Goal: Information Seeking & Learning: Learn about a topic

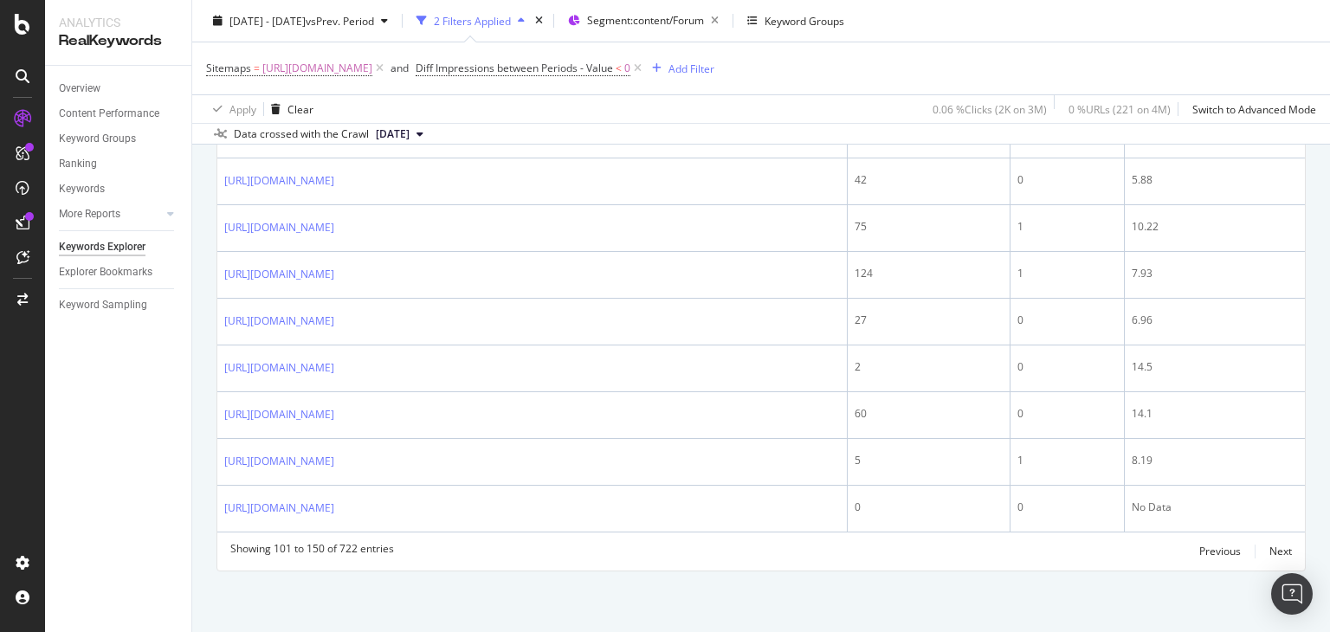
click at [1329, 213] on div "Keywords Explorer nobroker [DATE] - [DATE] vs Prev. Period 2 Filters Applied Se…" at bounding box center [760, 316] width 1137 height 632
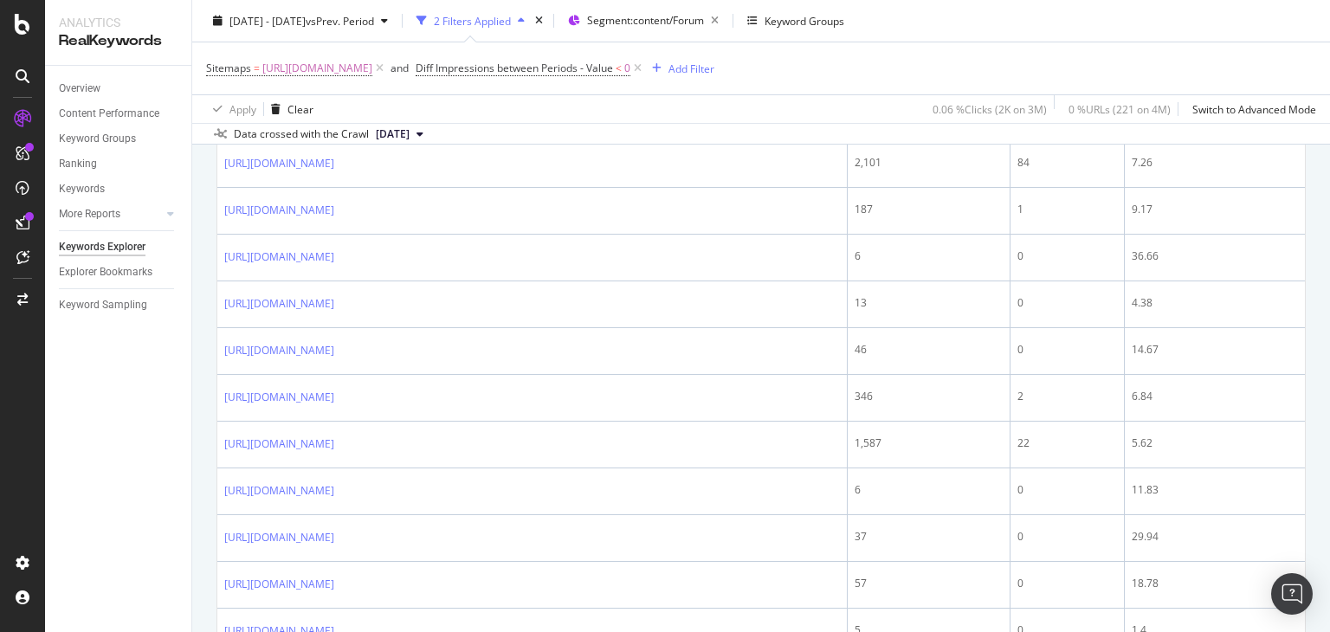
click at [1329, 213] on div "Keywords Explorer nobroker [DATE] - [DATE] vs Prev. Period 2 Filters Applied Se…" at bounding box center [760, 316] width 1137 height 632
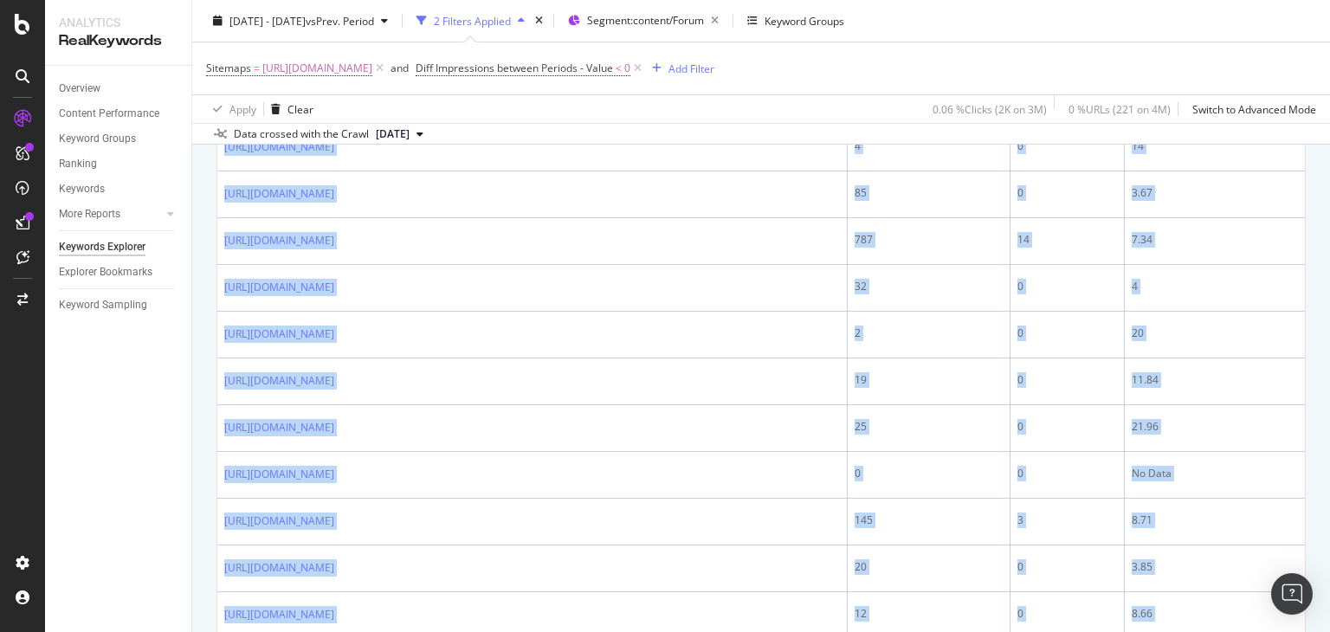
click at [1329, 213] on div "Keywords Explorer nobroker [DATE] - [DATE] vs Prev. Period 2 Filters Applied Se…" at bounding box center [760, 316] width 1137 height 632
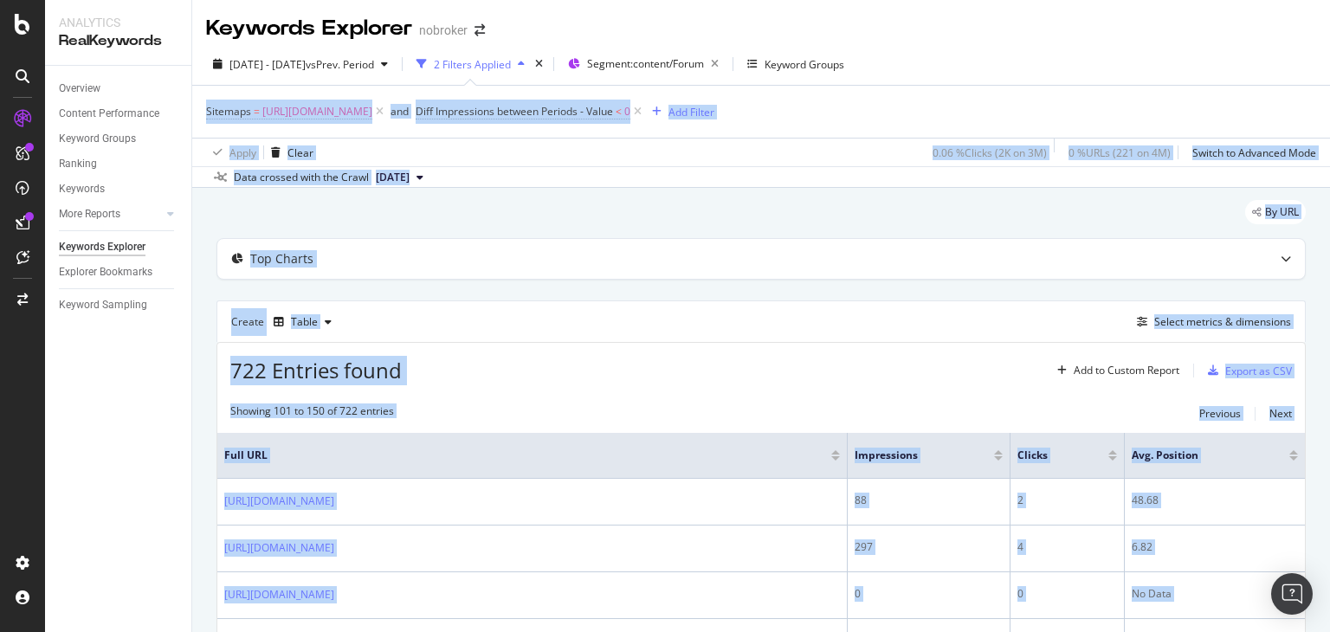
drag, startPoint x: 1329, startPoint y: 213, endPoint x: 1326, endPoint y: 58, distance: 155.0
click at [1326, 58] on div "Keywords Explorer nobroker [DATE] - [DATE] vs Prev. Period 2 Filters Applied Se…" at bounding box center [760, 316] width 1137 height 632
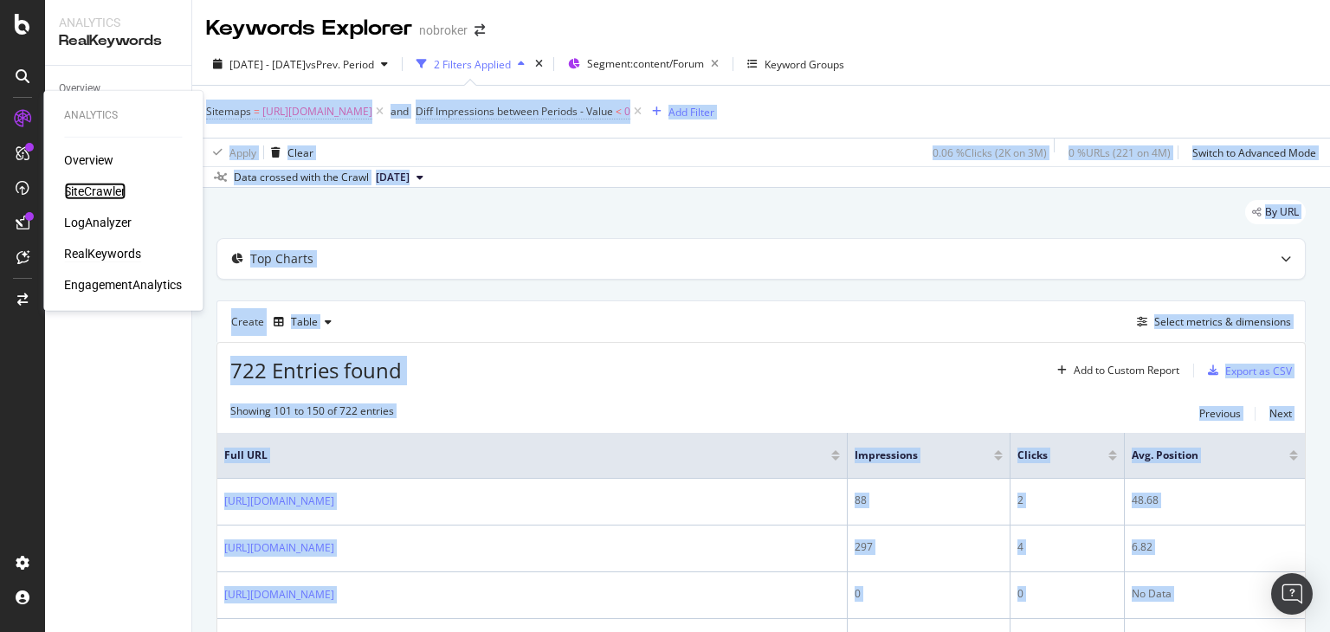
click at [92, 191] on div "SiteCrawler" at bounding box center [94, 191] width 61 height 17
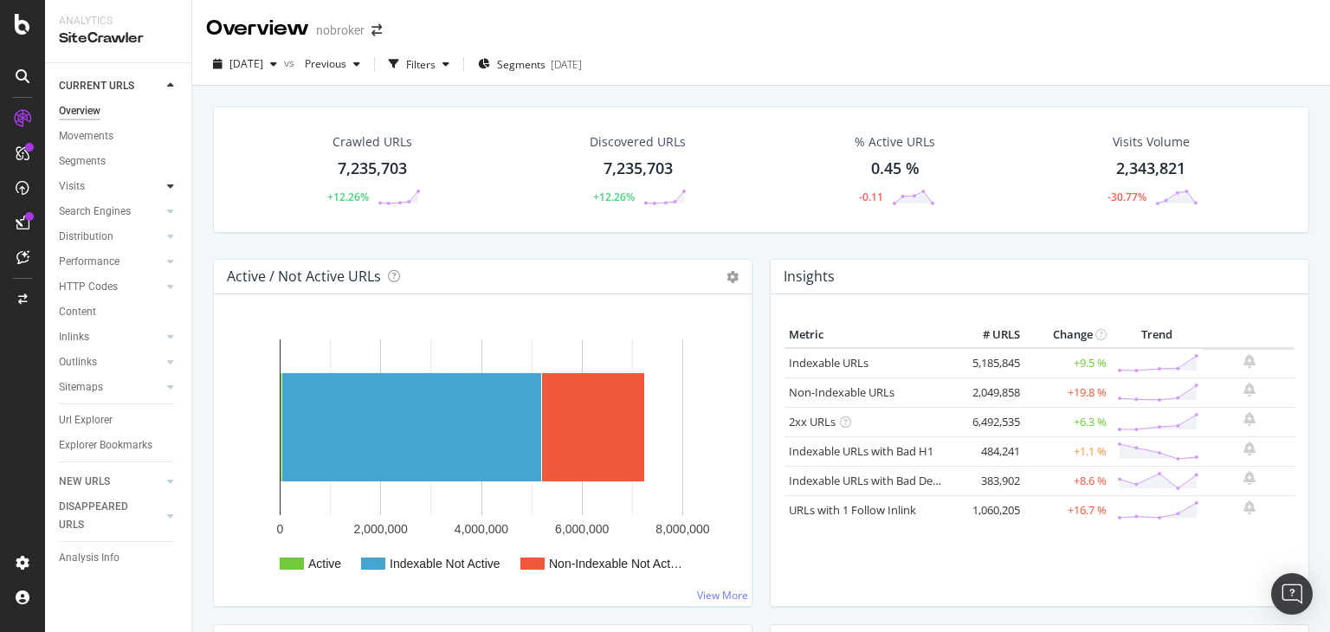
click at [172, 183] on icon at bounding box center [170, 186] width 7 height 10
click at [176, 183] on div at bounding box center [170, 185] width 17 height 17
click at [174, 259] on div at bounding box center [170, 261] width 17 height 17
click at [167, 367] on icon at bounding box center [170, 362] width 7 height 10
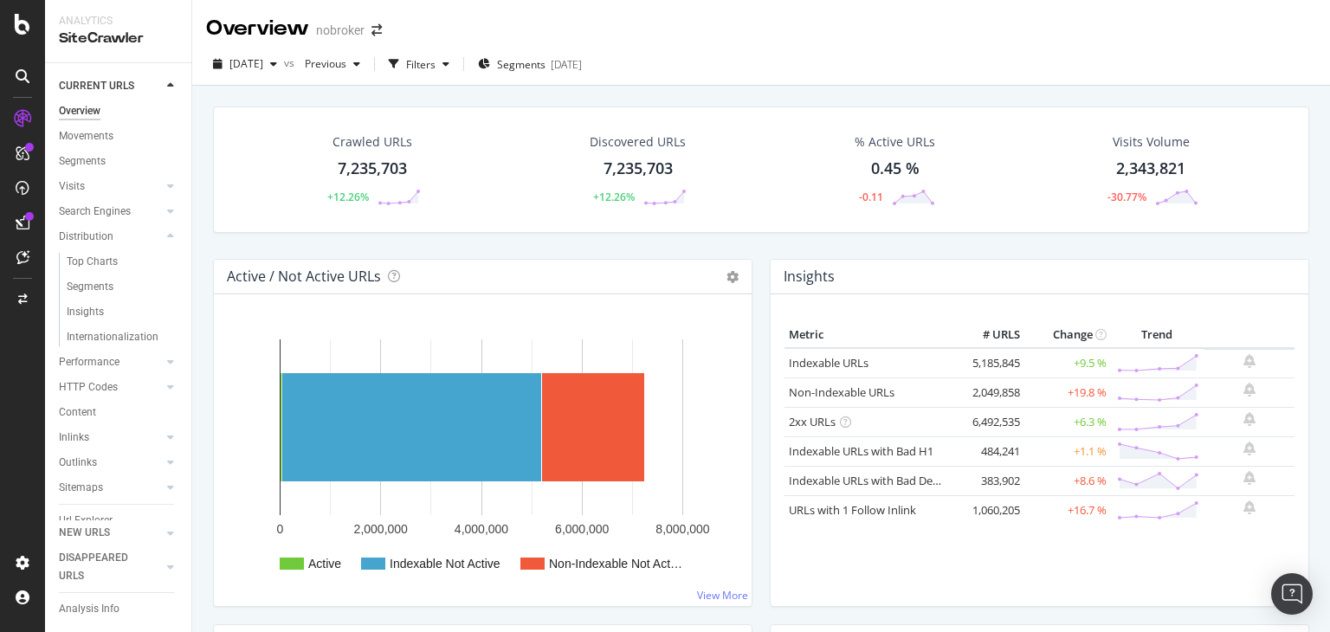
scroll to position [67, 0]
click at [162, 329] on div at bounding box center [170, 337] width 17 height 17
click at [167, 257] on icon at bounding box center [170, 262] width 7 height 10
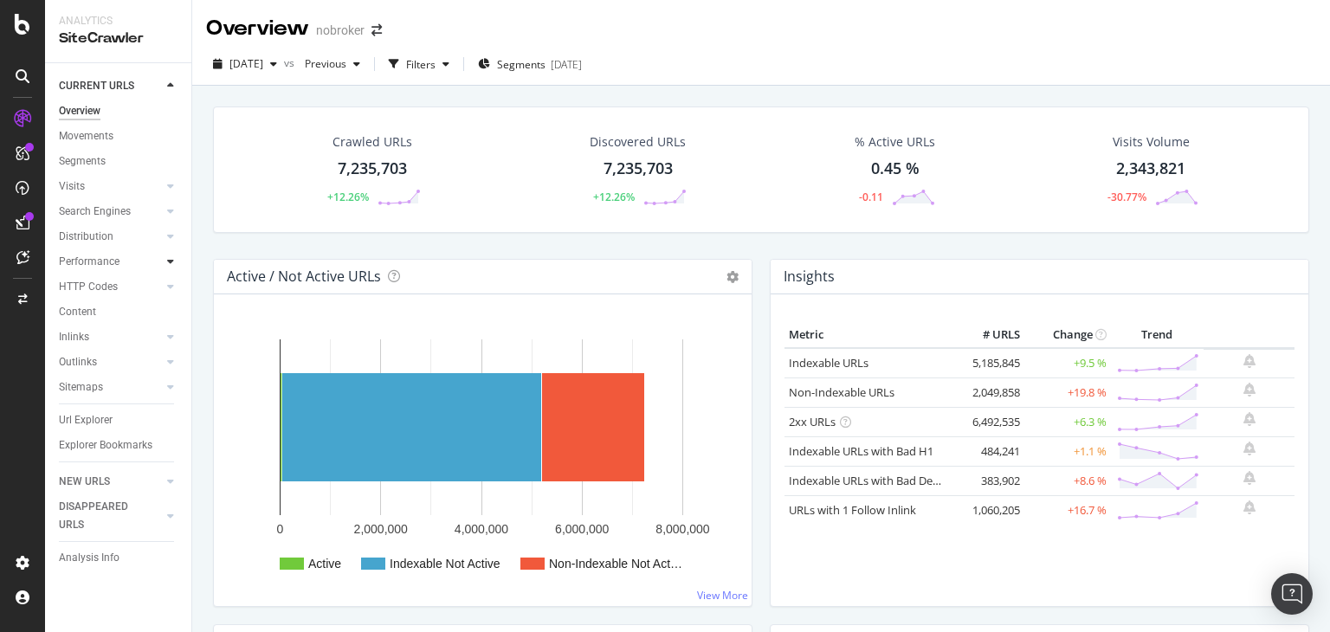
click at [170, 260] on icon at bounding box center [170, 261] width 7 height 10
click at [163, 257] on div at bounding box center [170, 261] width 17 height 17
click at [169, 339] on icon at bounding box center [170, 337] width 7 height 10
click at [167, 337] on icon at bounding box center [170, 337] width 7 height 10
click at [173, 364] on icon at bounding box center [170, 362] width 7 height 10
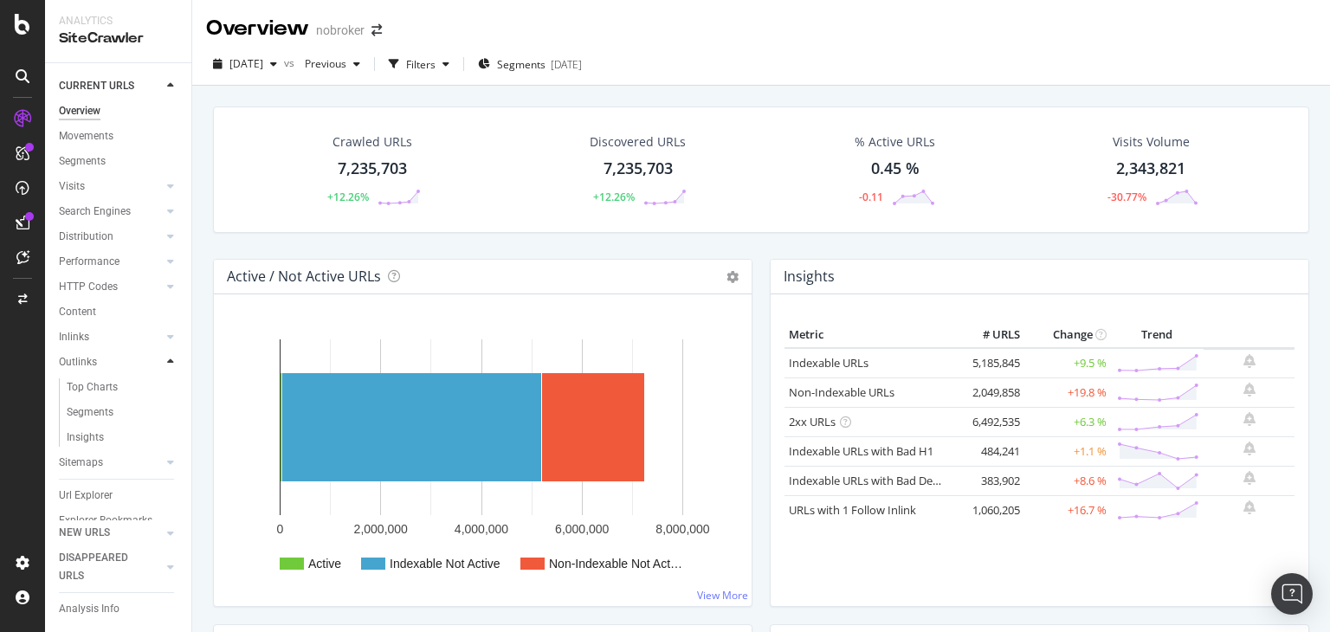
click at [167, 361] on icon at bounding box center [170, 362] width 7 height 10
click at [169, 385] on icon at bounding box center [170, 387] width 7 height 10
click at [170, 390] on icon at bounding box center [170, 387] width 7 height 10
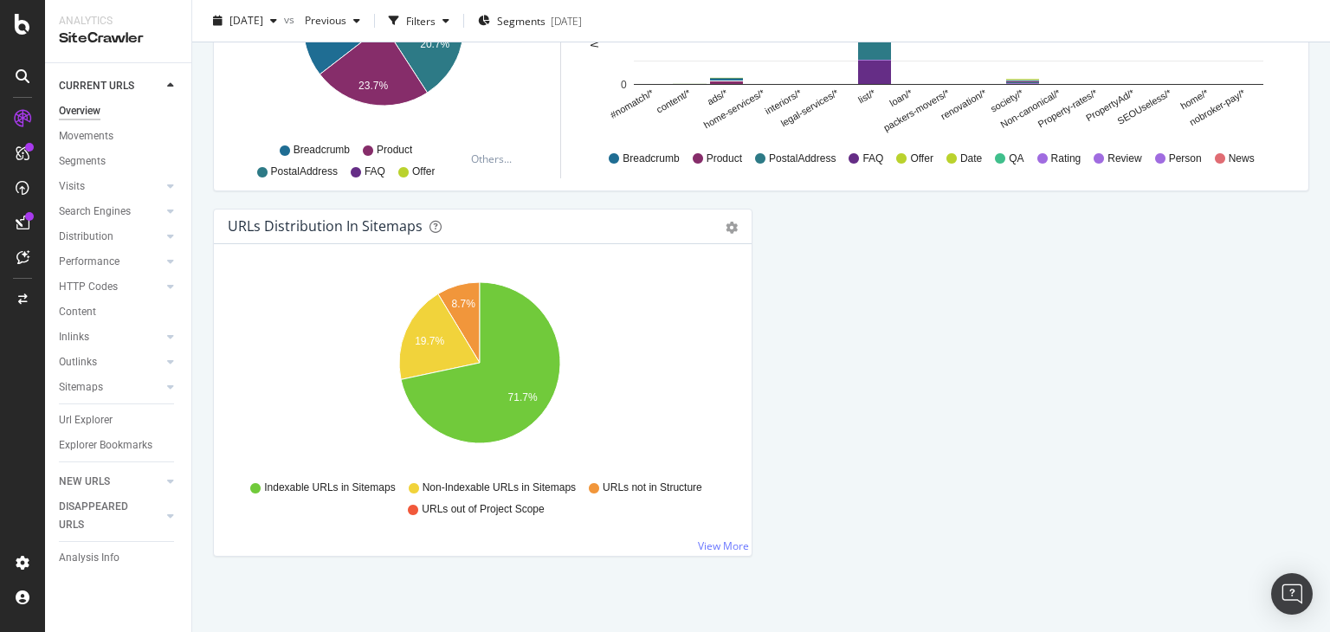
scroll to position [1285, 0]
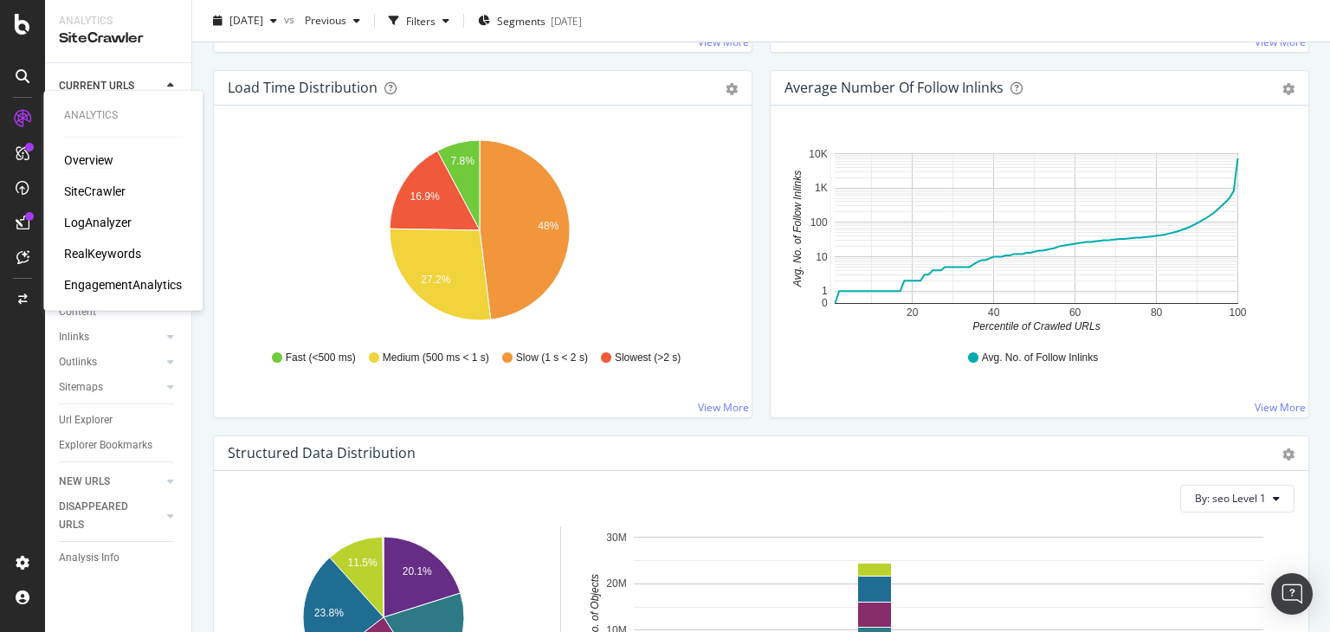
click at [100, 158] on div "Overview" at bounding box center [88, 159] width 49 height 17
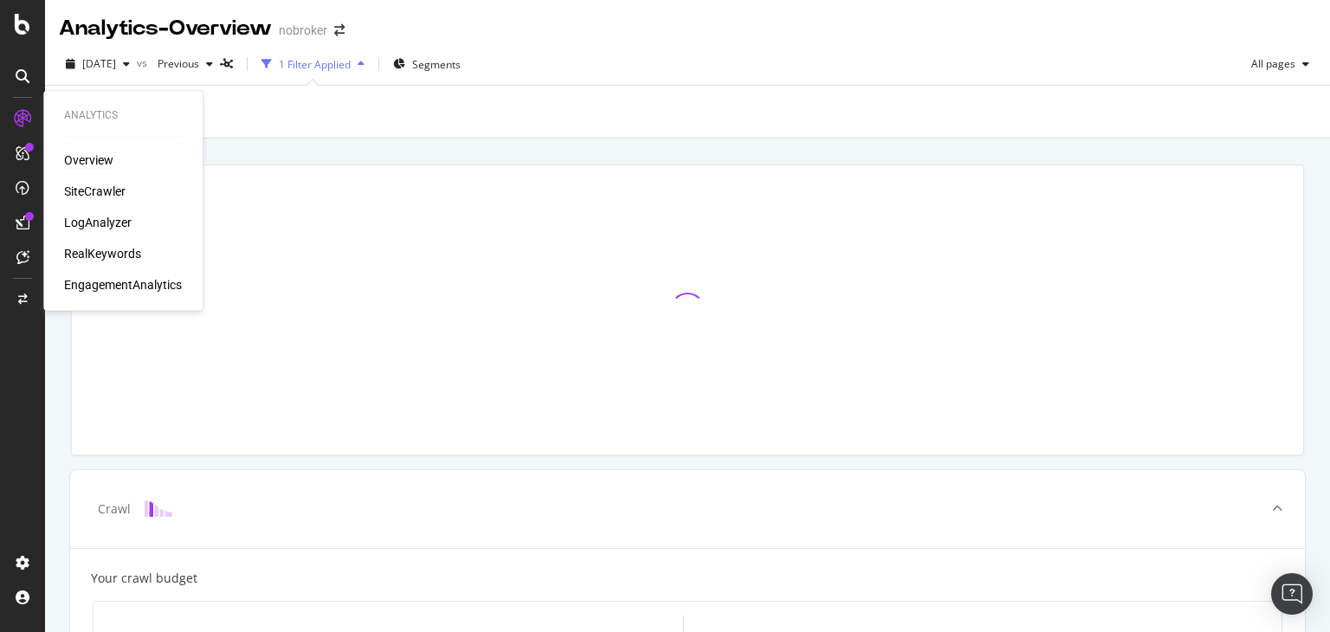
click at [109, 254] on div "RealKeywords" at bounding box center [102, 253] width 77 height 17
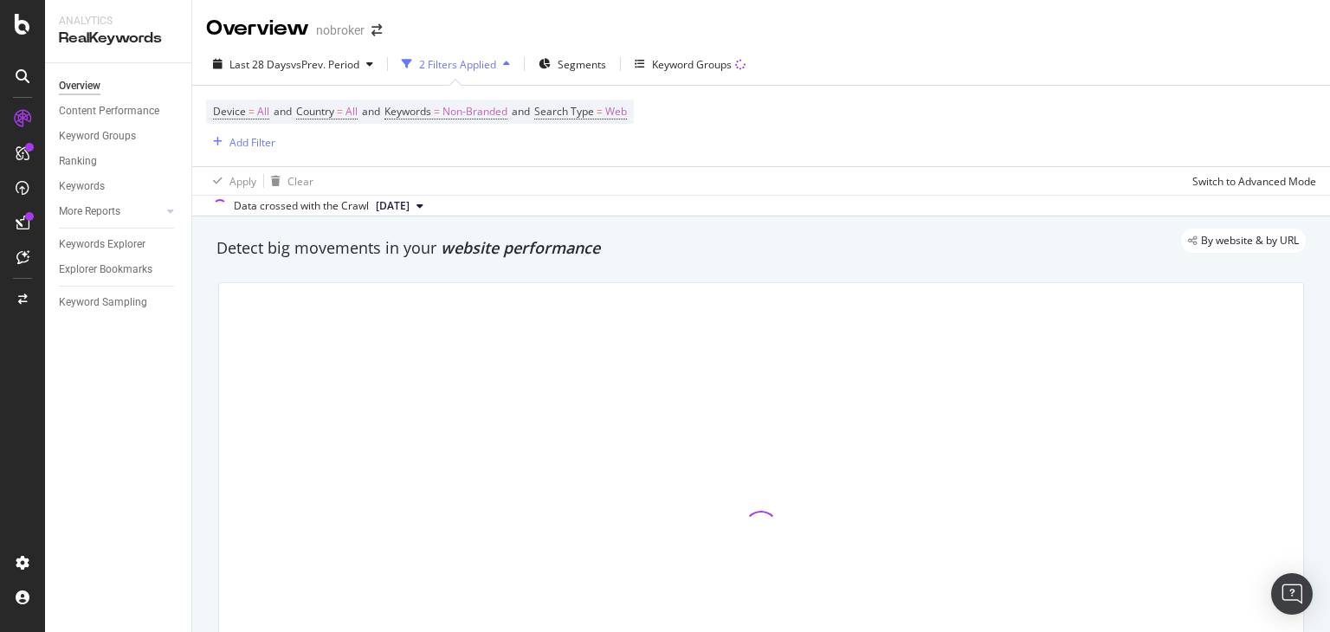
click at [409, 200] on span "[DATE]" at bounding box center [393, 206] width 34 height 16
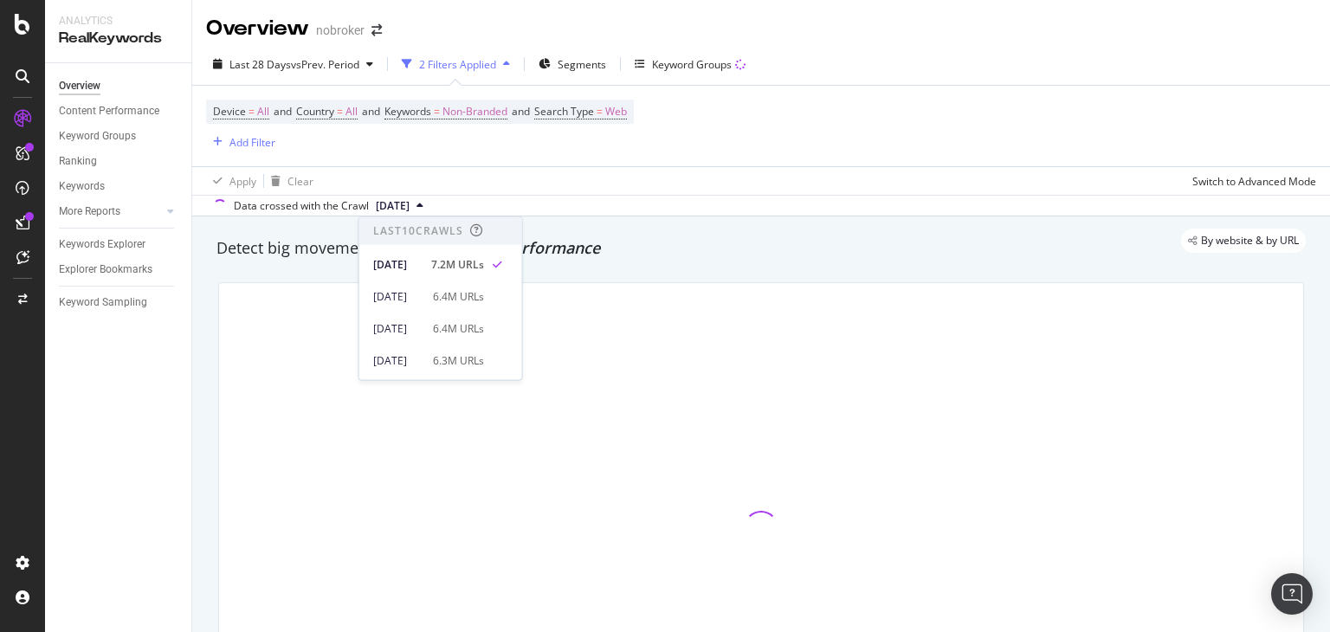
click at [467, 164] on div "Device = All and Country = All and Keywords = Non-Branded and Search Type = Web…" at bounding box center [761, 126] width 1110 height 81
